Goal: Task Accomplishment & Management: Manage account settings

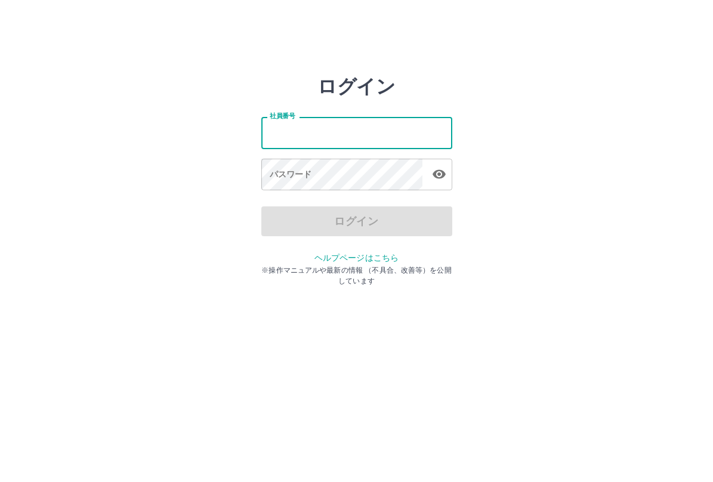
click at [323, 133] on input "社員番号" at bounding box center [356, 133] width 191 height 32
type input "*******"
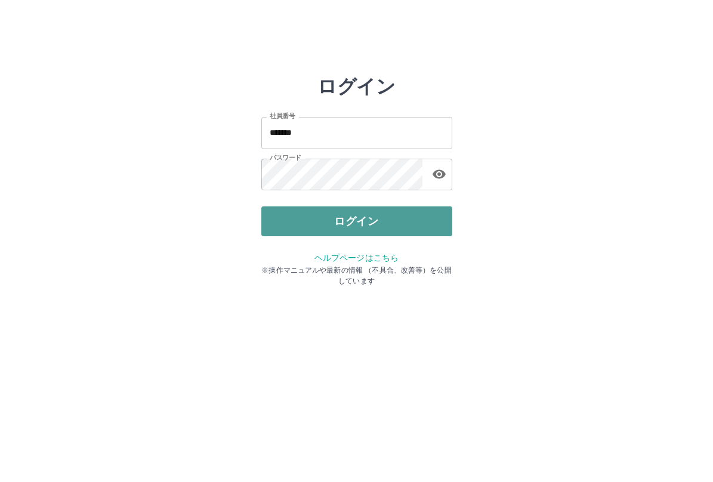
click at [354, 216] on button "ログイン" at bounding box center [356, 221] width 191 height 30
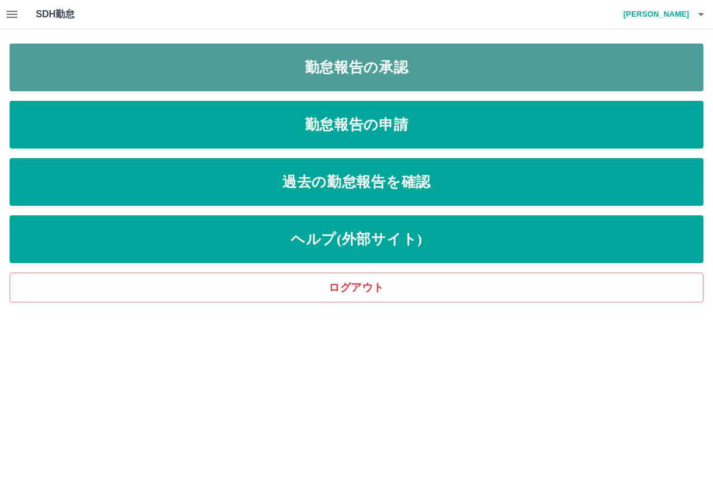
click at [386, 66] on link "勤怠報告の承認" at bounding box center [356, 68] width 693 height 48
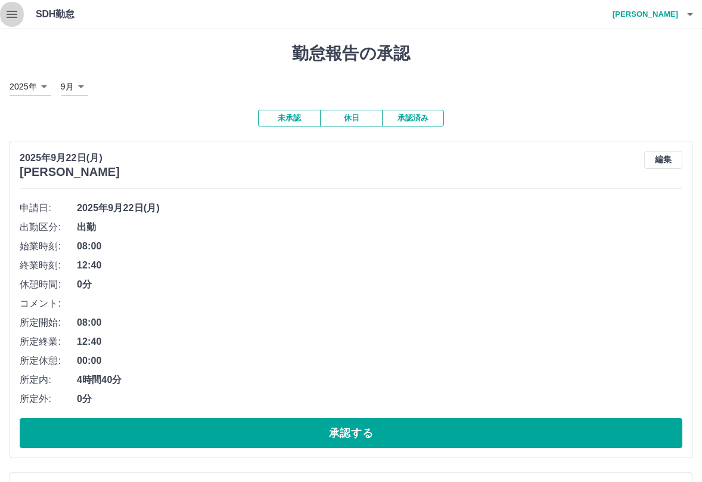
click at [11, 12] on icon "button" at bounding box center [12, 14] width 11 height 7
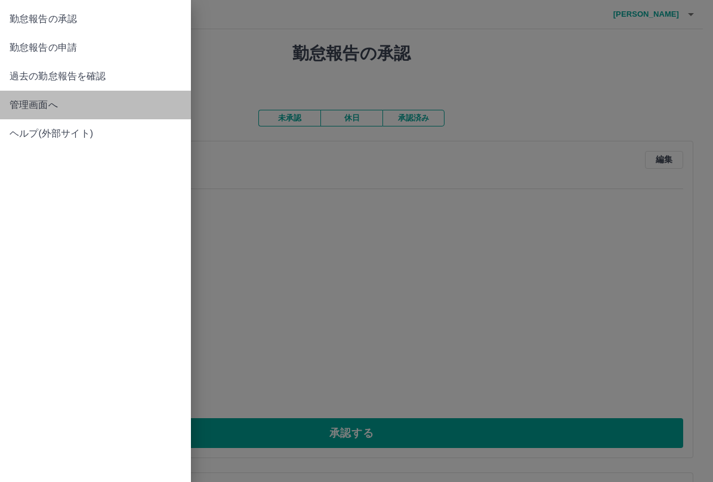
click at [45, 106] on span "管理画面へ" at bounding box center [96, 105] width 172 height 14
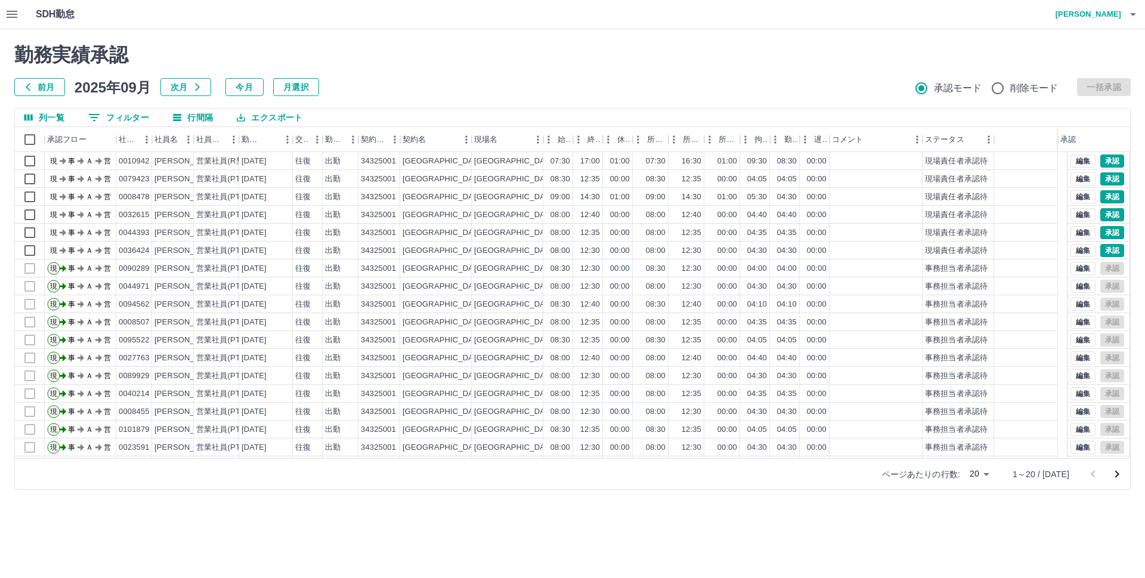
scroll to position [52, 0]
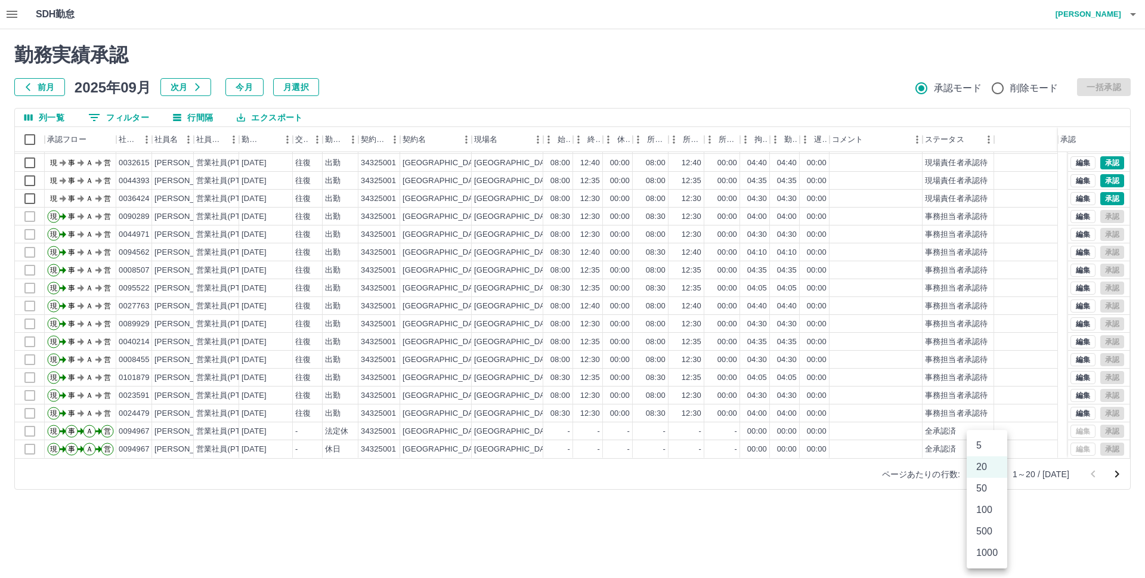
click at [712, 475] on body "SDH勤怠 只野　順子 勤務実績承認 前月 2025年09月 次月 今月 月選択 承認モード 削除モード 一括承認 列一覧 0 フィルター 行間隔 エクスポー…" at bounding box center [572, 252] width 1145 height 504
click at [712, 481] on li "500" at bounding box center [987, 531] width 41 height 21
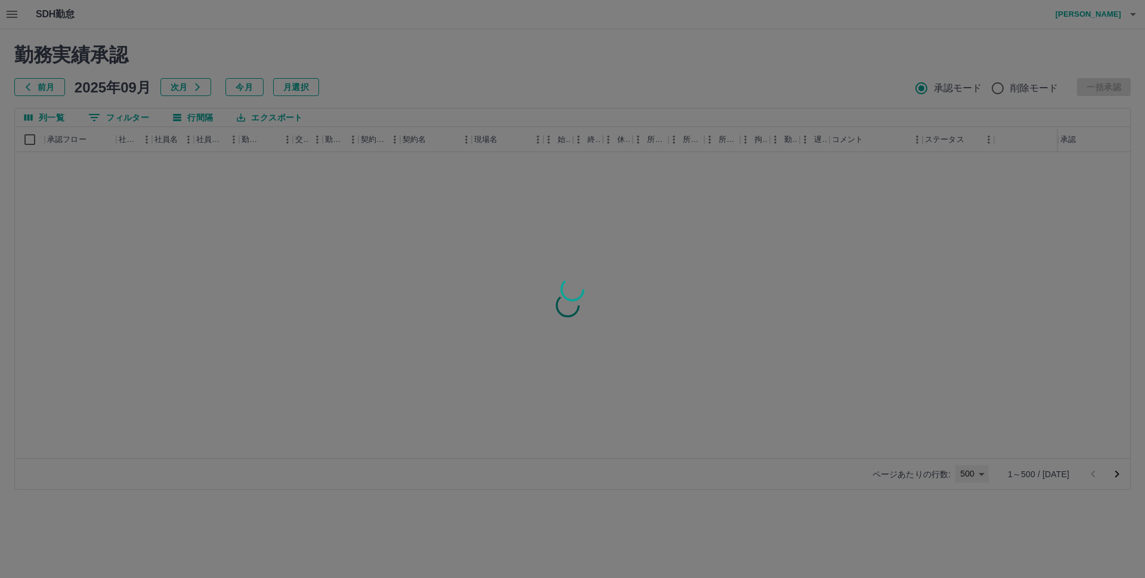
type input "***"
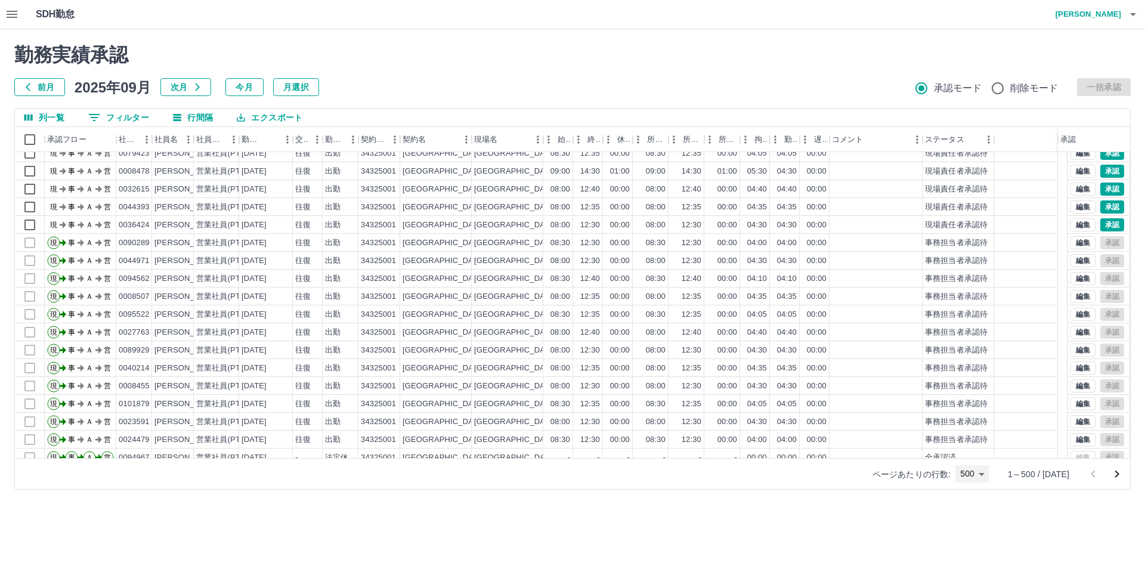
scroll to position [0, 0]
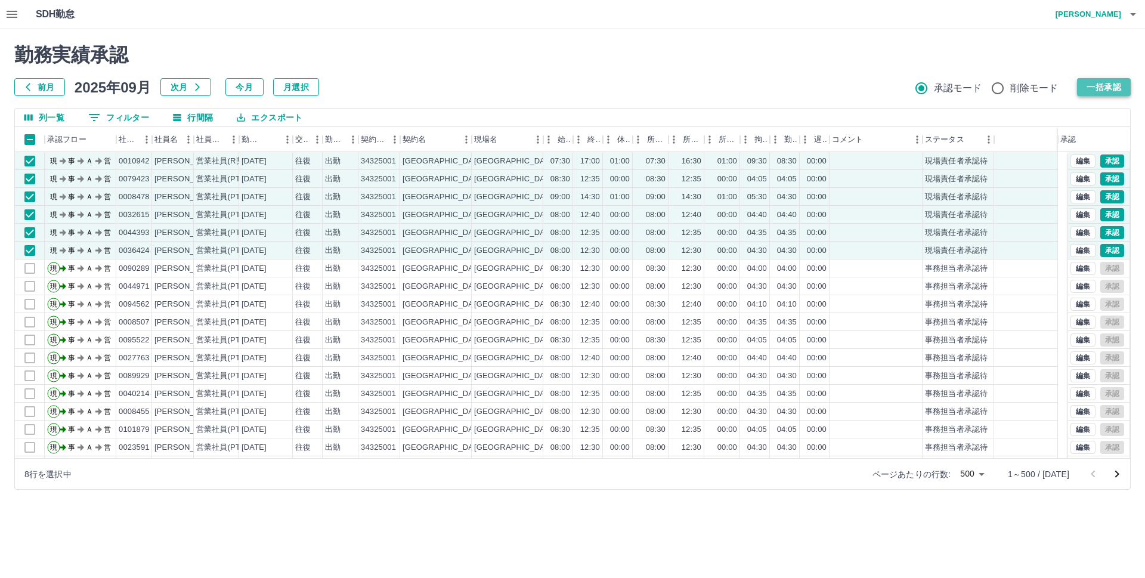
click at [712, 82] on button "一括承認" at bounding box center [1104, 87] width 54 height 18
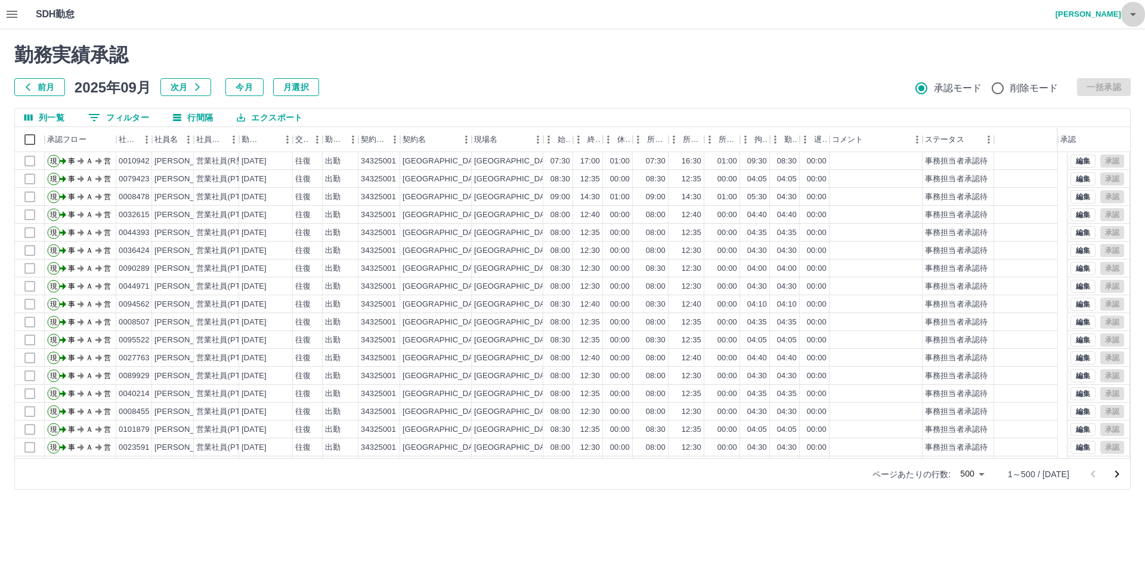
click at [712, 13] on icon "button" at bounding box center [1133, 14] width 14 height 14
click at [712, 85] on li "ログアウト" at bounding box center [1083, 86] width 106 height 21
